Goal: Information Seeking & Learning: Learn about a topic

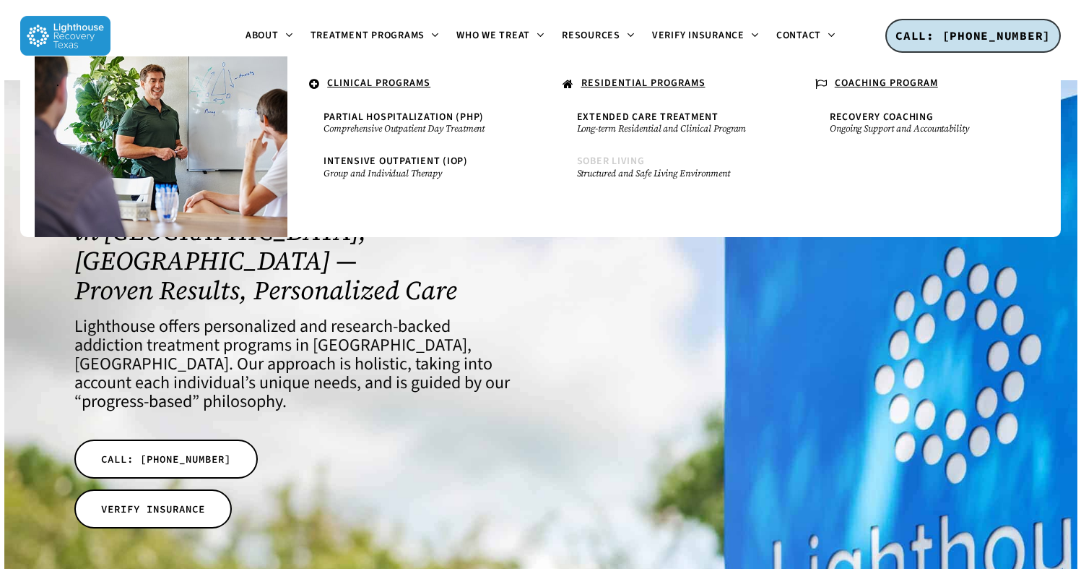
click at [623, 157] on span "Sober Living" at bounding box center [611, 161] width 68 height 14
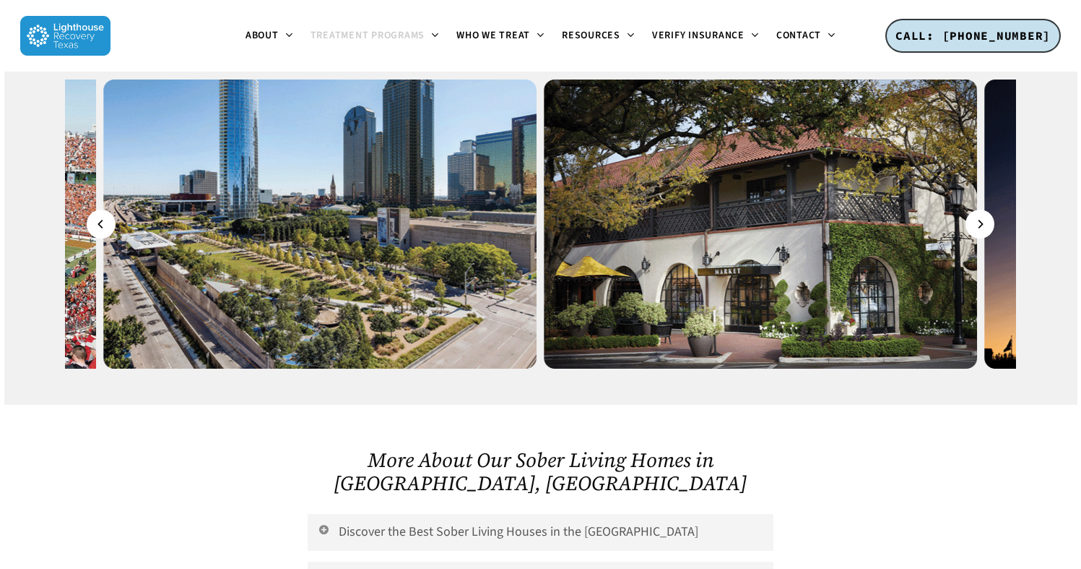
scroll to position [2544, 0]
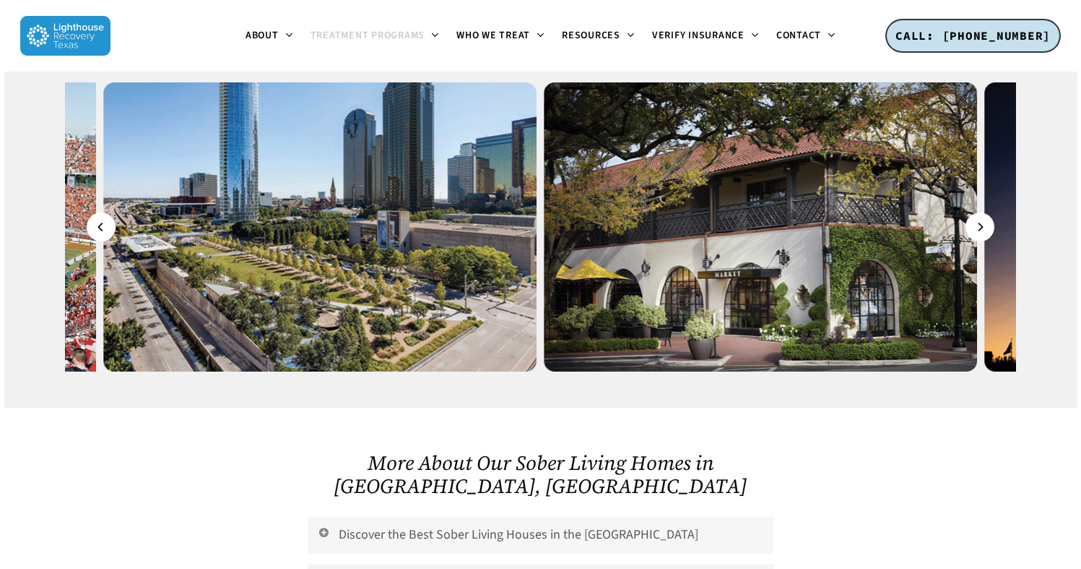
click at [499, 517] on link "Discover the Best Sober Living Houses in the [GEOGRAPHIC_DATA]" at bounding box center [541, 535] width 466 height 37
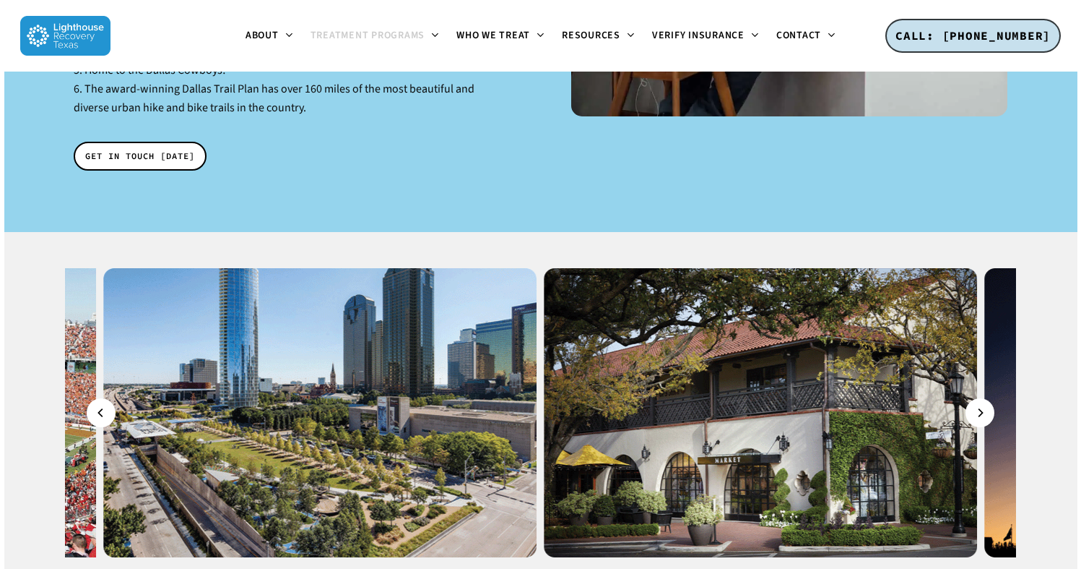
scroll to position [2182, 0]
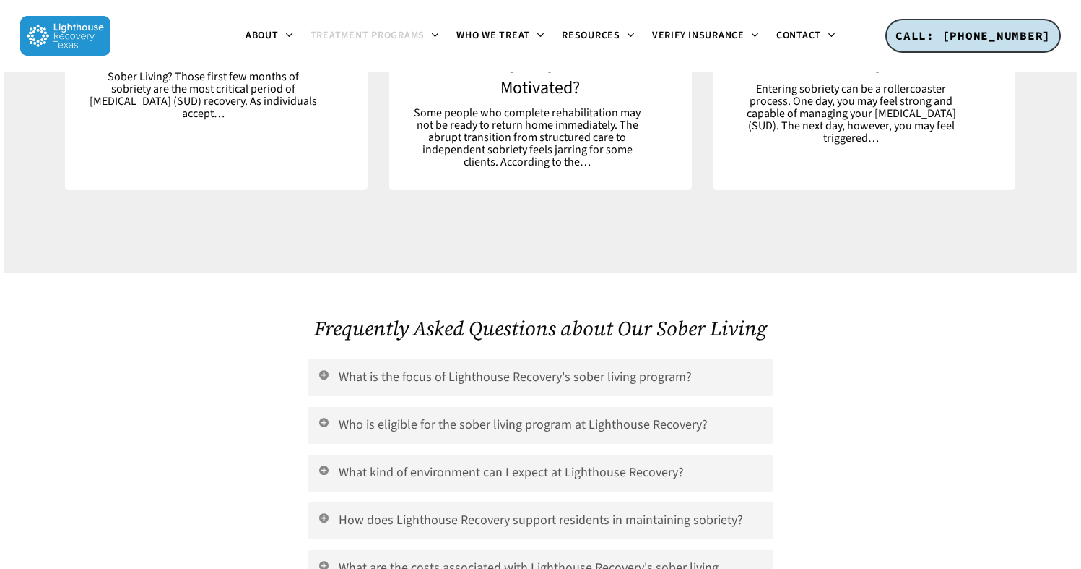
scroll to position [5680, 0]
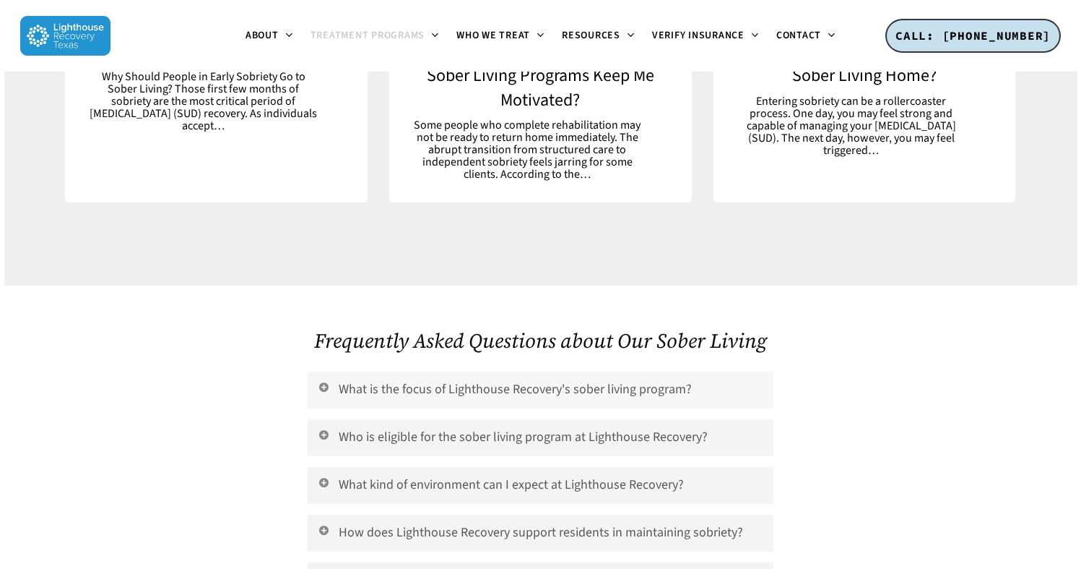
click at [470, 371] on link "What is the focus of Lighthouse Recovery's sober living program?" at bounding box center [541, 389] width 466 height 37
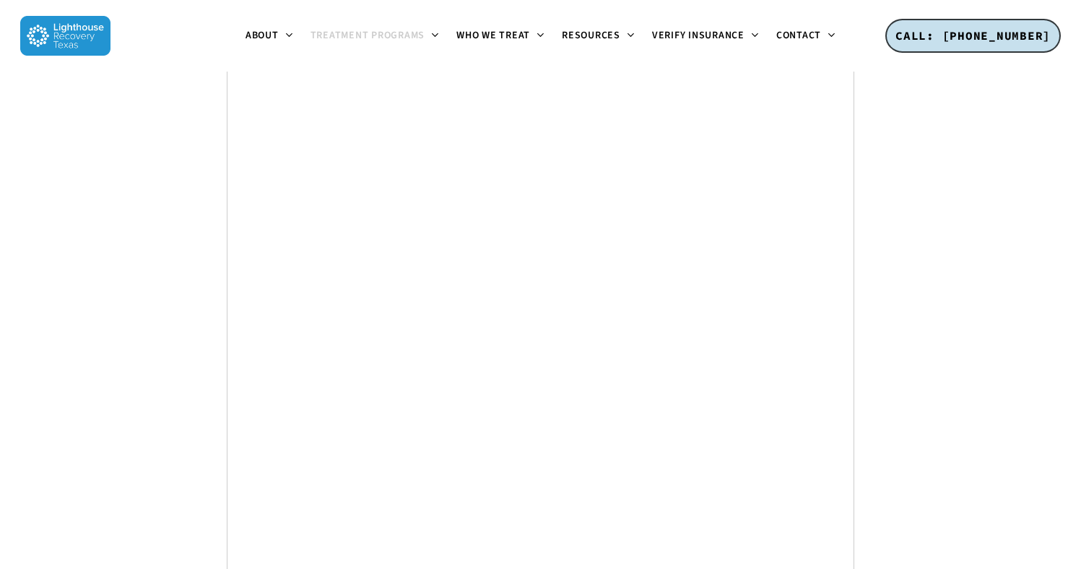
scroll to position [7280, 0]
